Goal: Transaction & Acquisition: Purchase product/service

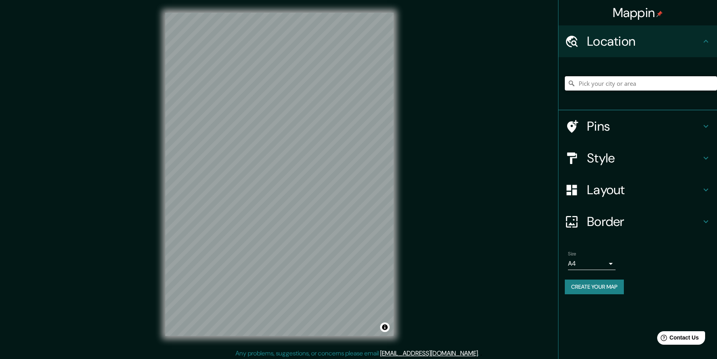
click at [618, 84] on input "Pick your city or area" at bounding box center [641, 83] width 152 height 14
type input "Spirit Lake, Iowa, United States"
click at [707, 187] on icon at bounding box center [707, 190] width 10 height 10
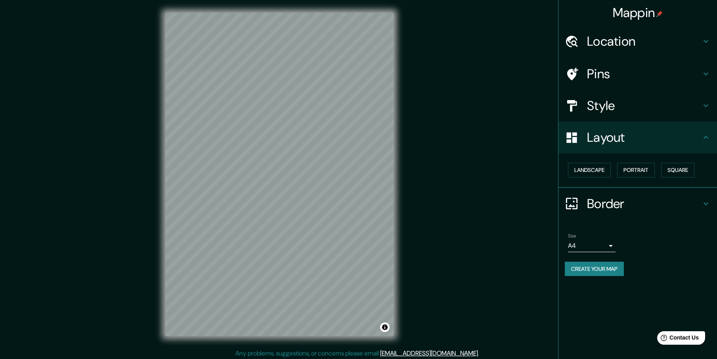
click at [709, 107] on icon at bounding box center [707, 106] width 10 height 10
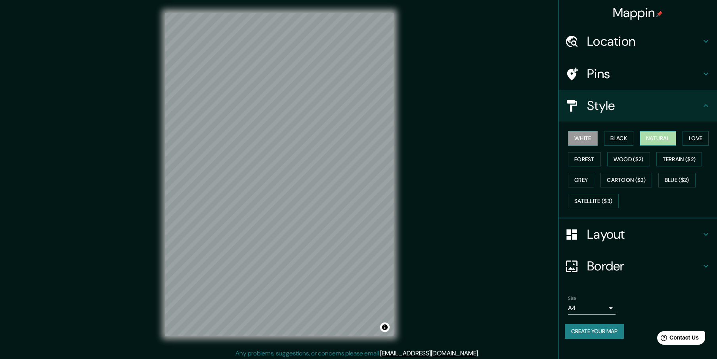
click at [673, 136] on button "Natural" at bounding box center [658, 138] width 36 height 15
click at [702, 134] on button "Love" at bounding box center [696, 138] width 26 height 15
click at [587, 159] on button "Forest" at bounding box center [584, 159] width 33 height 15
click at [580, 136] on button "White" at bounding box center [583, 138] width 30 height 15
click at [618, 138] on button "Black" at bounding box center [619, 138] width 30 height 15
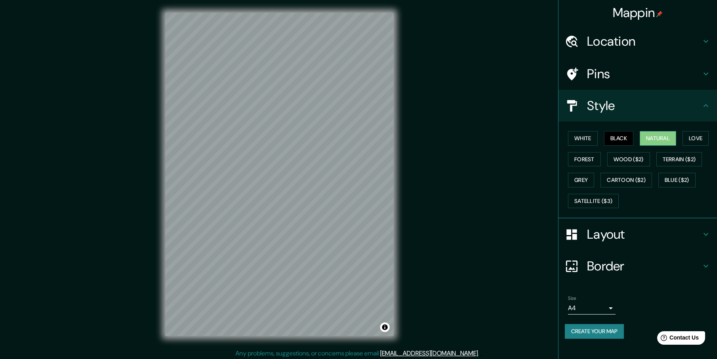
click at [662, 138] on button "Natural" at bounding box center [658, 138] width 36 height 15
click at [593, 137] on button "White" at bounding box center [583, 138] width 30 height 15
click at [583, 178] on button "Grey" at bounding box center [581, 180] width 26 height 15
click at [596, 206] on button "Satellite ($3)" at bounding box center [593, 201] width 51 height 15
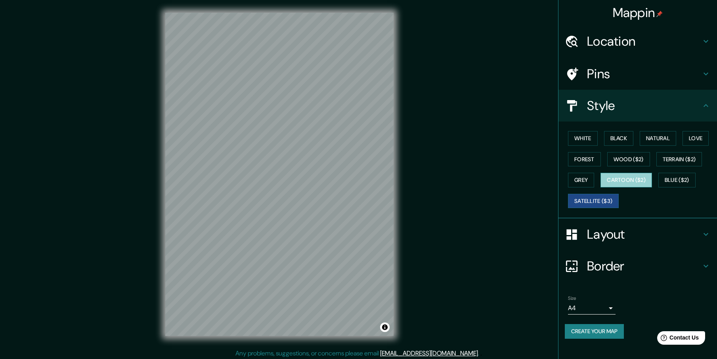
click at [627, 180] on button "Cartoon ($2)" at bounding box center [627, 180] width 52 height 15
click at [685, 161] on button "Terrain ($2)" at bounding box center [680, 159] width 46 height 15
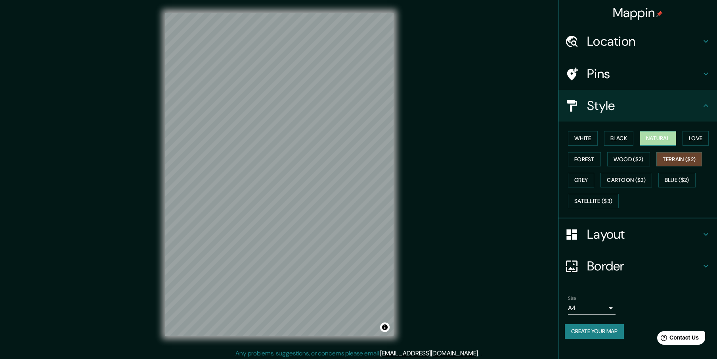
click at [663, 140] on button "Natural" at bounding box center [658, 138] width 36 height 15
click at [589, 136] on button "White" at bounding box center [583, 138] width 30 height 15
click at [689, 75] on h4 "Pins" at bounding box center [644, 74] width 114 height 16
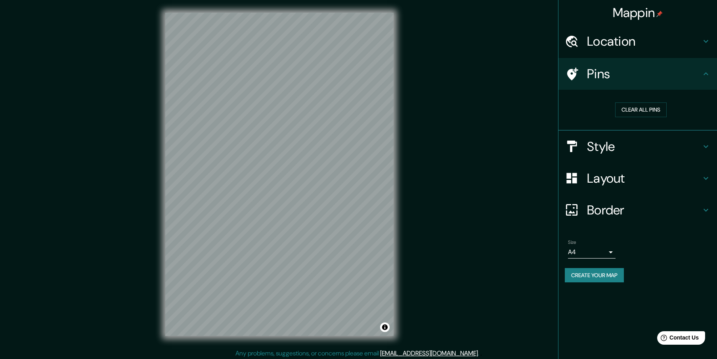
click at [692, 42] on h4 "Location" at bounding box center [644, 41] width 114 height 16
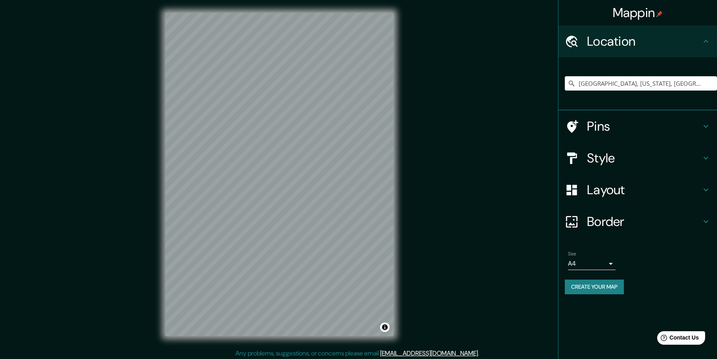
click at [633, 194] on h4 "Layout" at bounding box center [644, 190] width 114 height 16
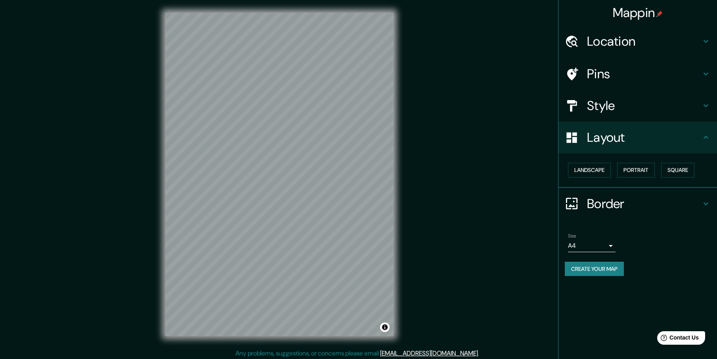
click at [635, 205] on h4 "Border" at bounding box center [644, 204] width 114 height 16
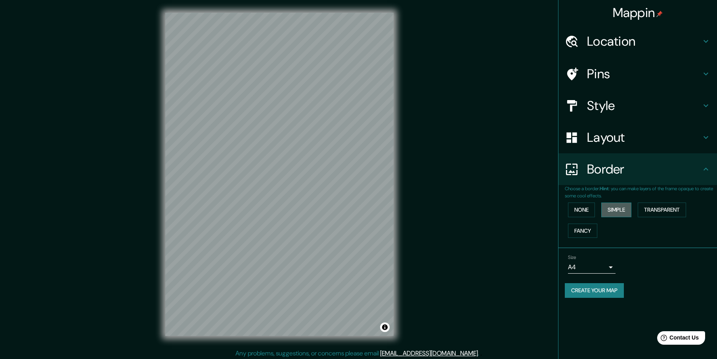
click at [614, 212] on button "Simple" at bounding box center [617, 209] width 30 height 15
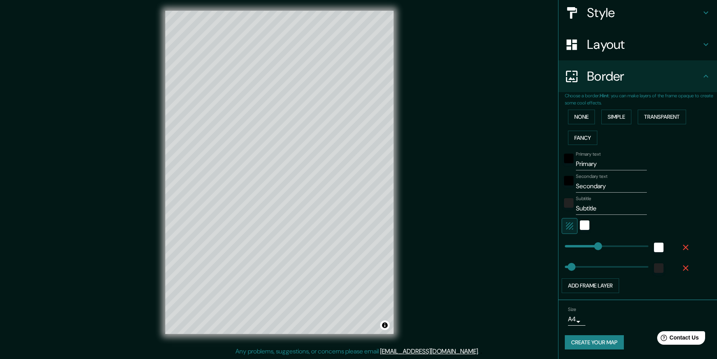
scroll to position [2, 0]
drag, startPoint x: 247, startPoint y: 50, endPoint x: 243, endPoint y: 53, distance: 5.4
click at [243, 53] on div at bounding box center [242, 53] width 6 height 6
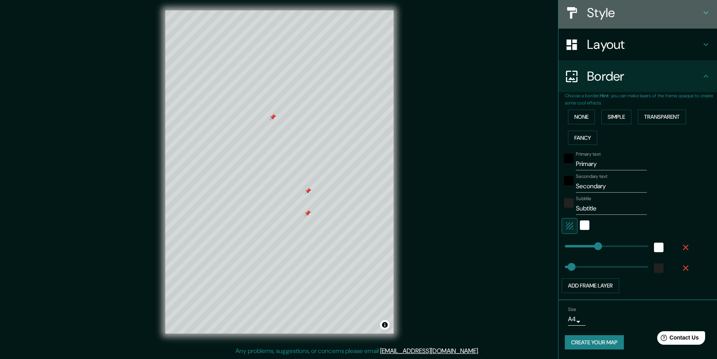
click at [702, 12] on icon at bounding box center [707, 13] width 10 height 10
type input "230"
type input "46"
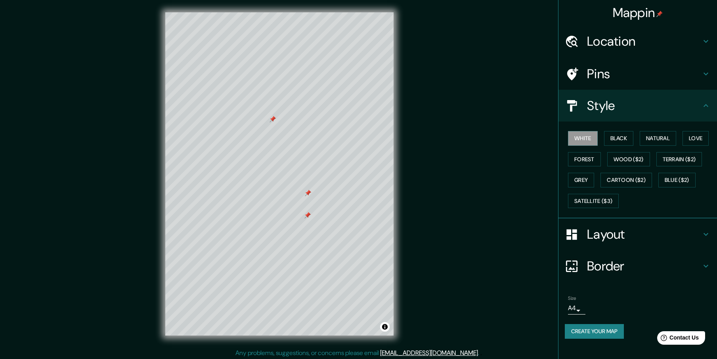
scroll to position [0, 0]
click at [705, 102] on icon at bounding box center [707, 106] width 10 height 10
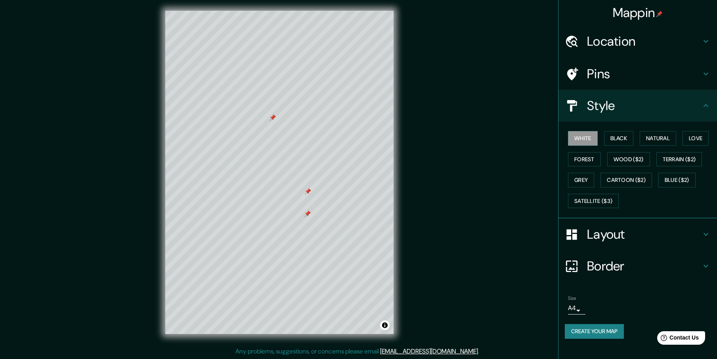
scroll to position [2, 0]
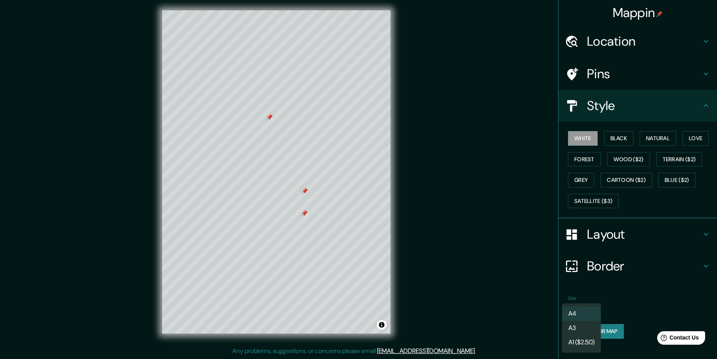
click at [579, 309] on body "Mappin Location Spirit Lake, Iowa, United States Spirit Lake Iowa, United State…" at bounding box center [358, 177] width 717 height 359
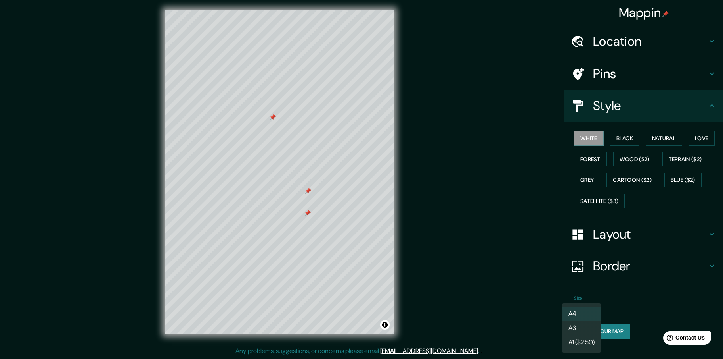
click at [581, 327] on li "A3" at bounding box center [581, 327] width 39 height 14
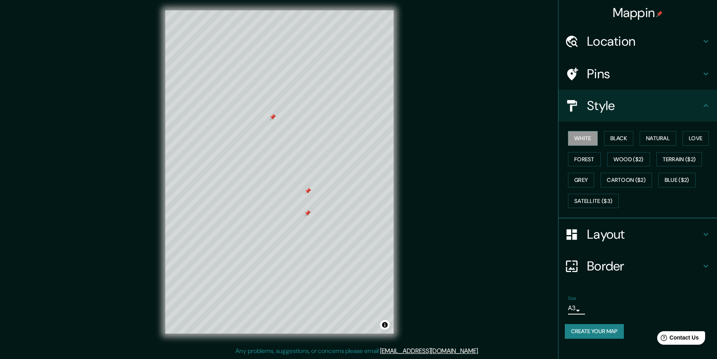
click at [589, 330] on button "Create your map" at bounding box center [594, 331] width 59 height 15
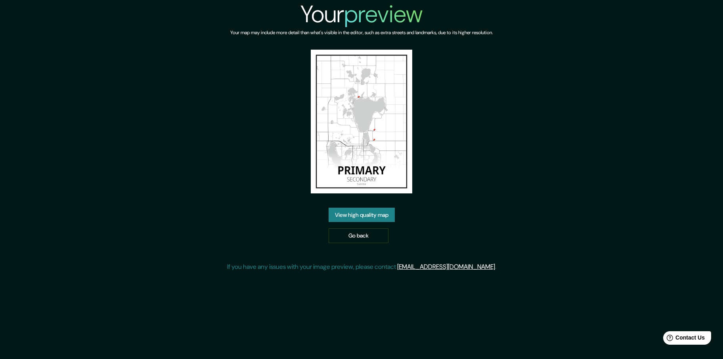
click at [362, 217] on link "View high quality map" at bounding box center [362, 214] width 66 height 15
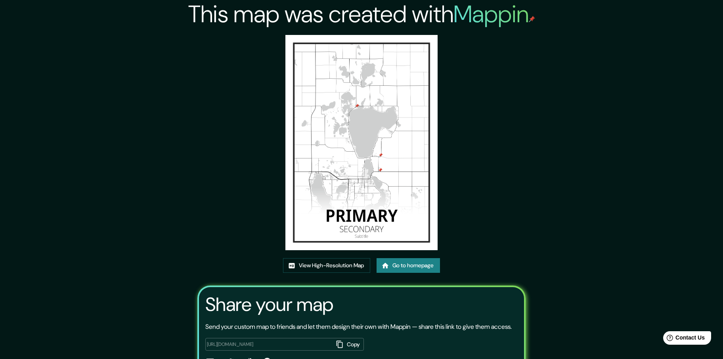
click at [409, 258] on link "Go to homepage" at bounding box center [408, 265] width 63 height 15
